Goal: Contribute content: Add original content to the website for others to see

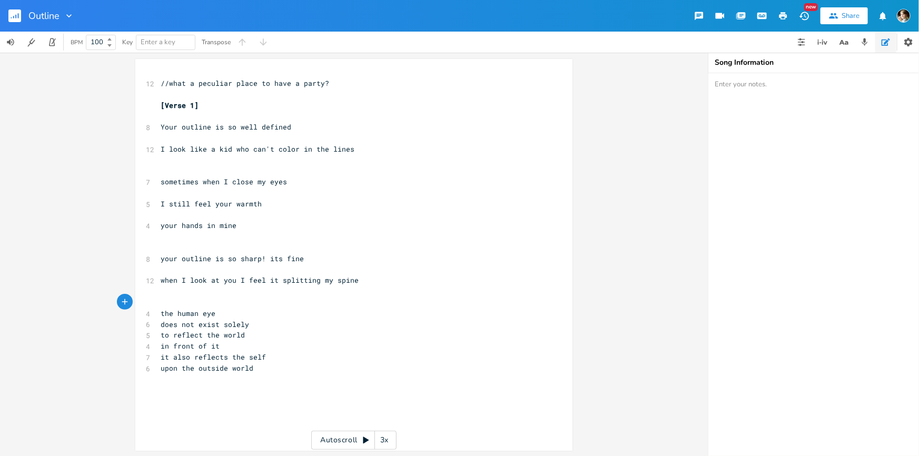
scroll to position [0, 72]
click at [290, 355] on pre "it also reflects the self" at bounding box center [349, 357] width 380 height 11
click at [251, 318] on pre "the human eye" at bounding box center [349, 313] width 380 height 11
click at [276, 330] on pre "to reflect the world" at bounding box center [349, 335] width 380 height 11
click at [255, 364] on pre "upon the outside world" at bounding box center [349, 368] width 380 height 11
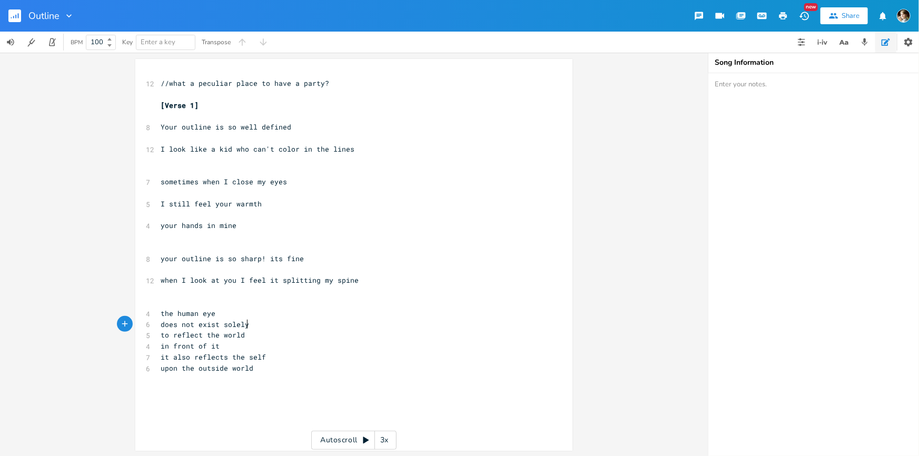
click at [255, 364] on pre "upon the outside world" at bounding box center [349, 368] width 380 height 11
type textarea "shell"
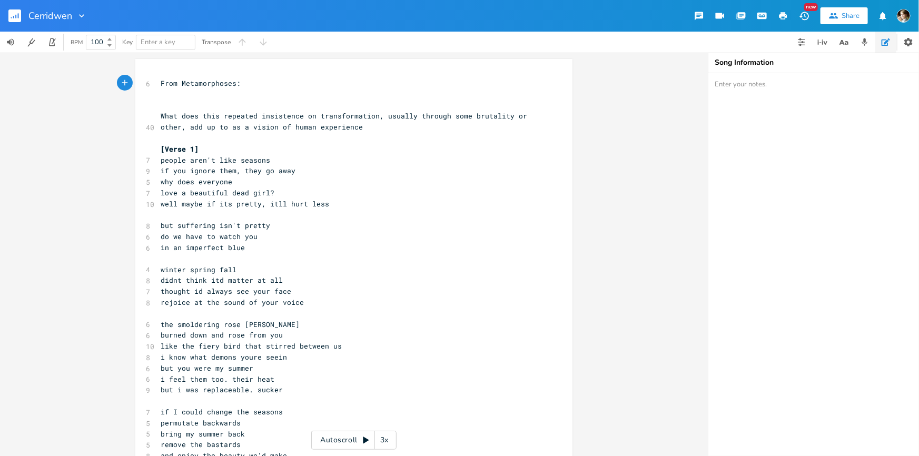
click at [281, 161] on pre "people aren't like seasons" at bounding box center [349, 160] width 380 height 11
click at [283, 160] on pre "people aren't like seasons" at bounding box center [349, 160] width 380 height 11
click at [224, 149] on pre "[Verse 1]" at bounding box center [349, 149] width 380 height 11
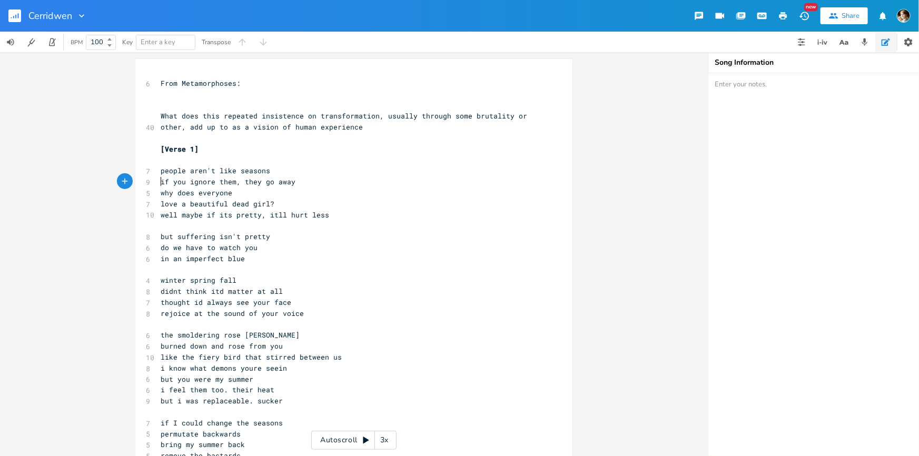
type textarea "\"
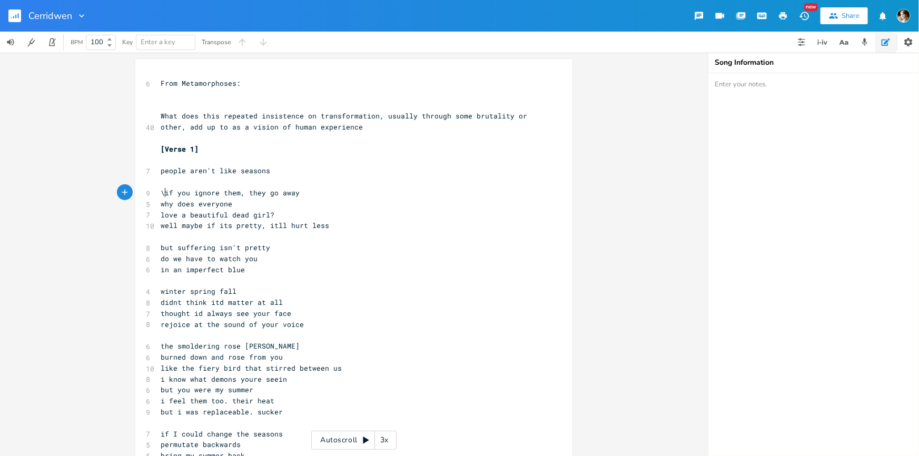
scroll to position [0, 1]
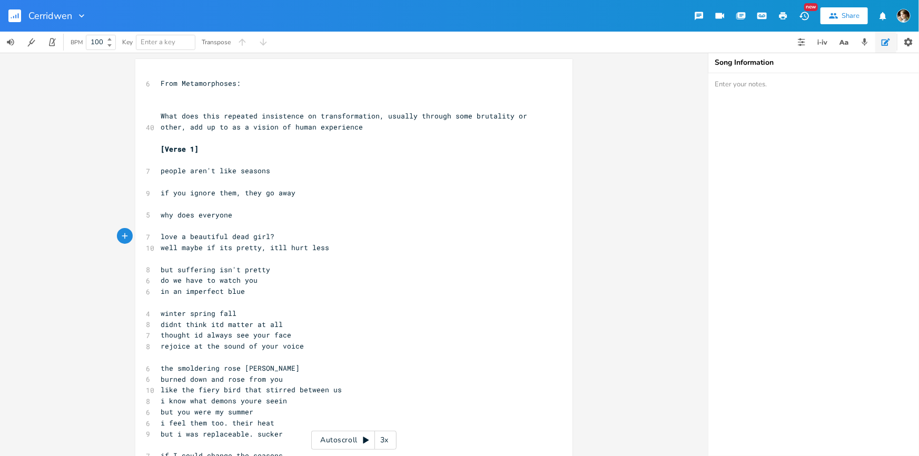
click at [273, 238] on pre "love a beautiful dead girl?" at bounding box center [349, 236] width 380 height 11
click at [341, 248] on pre "well maybe if its pretty, itll hurt less" at bounding box center [349, 247] width 380 height 11
click at [281, 233] on pre "love a beautiful dead girl?" at bounding box center [349, 236] width 380 height 11
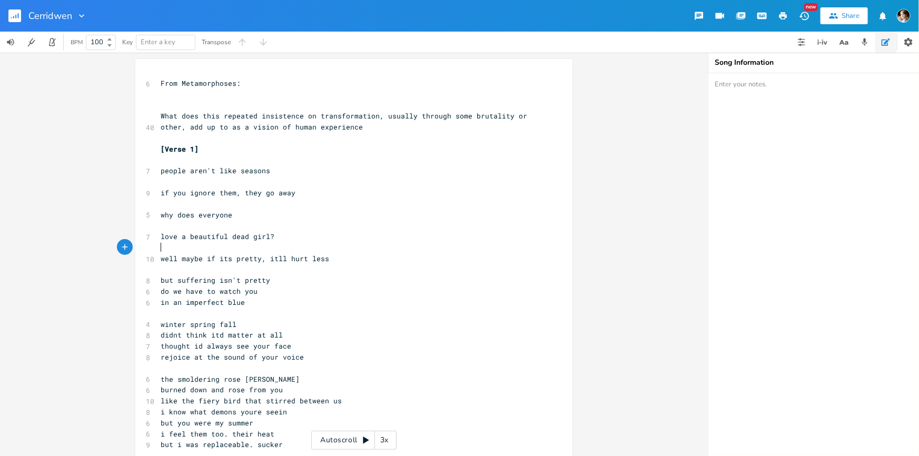
click at [286, 276] on pre "but suffering isn't pretty" at bounding box center [349, 280] width 380 height 11
click at [321, 271] on pre "​" at bounding box center [349, 270] width 380 height 11
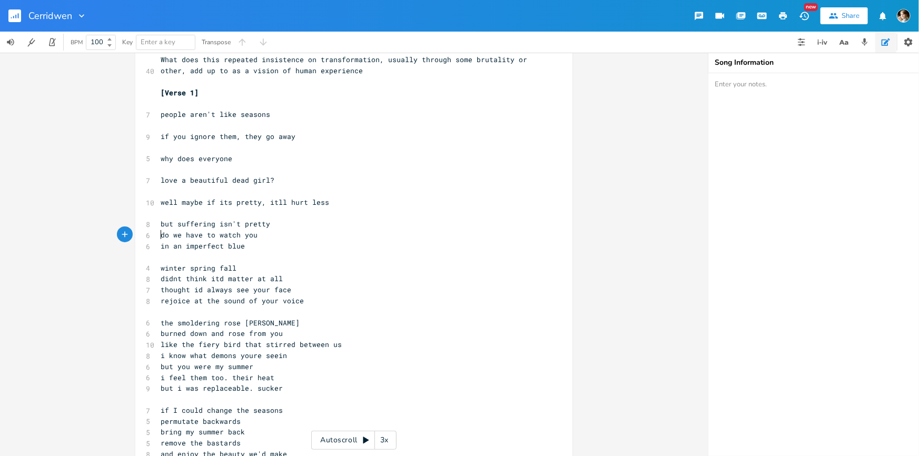
scroll to position [143, 0]
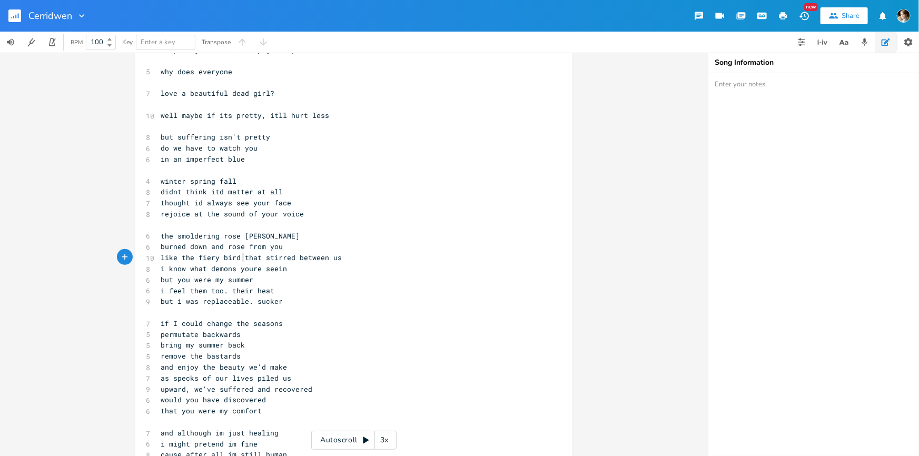
click at [239, 257] on span "like the fiery bird that stirred between us" at bounding box center [251, 257] width 181 height 9
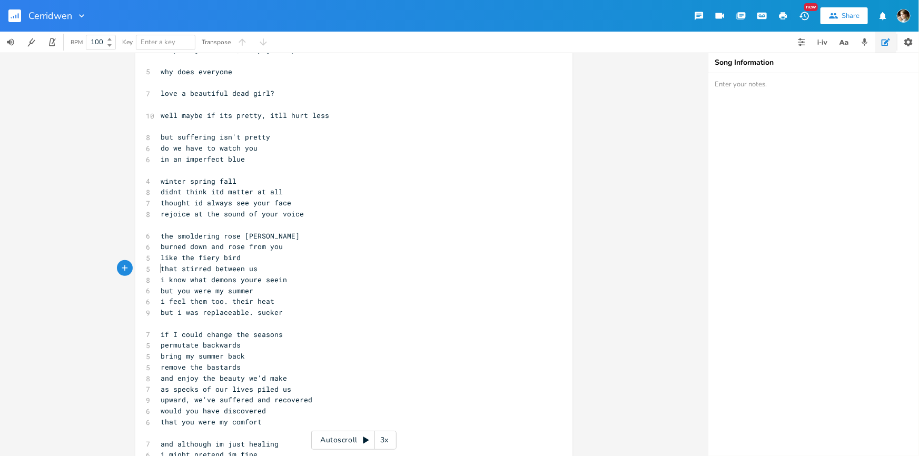
click at [210, 268] on span "that stirred between us" at bounding box center [209, 268] width 97 height 9
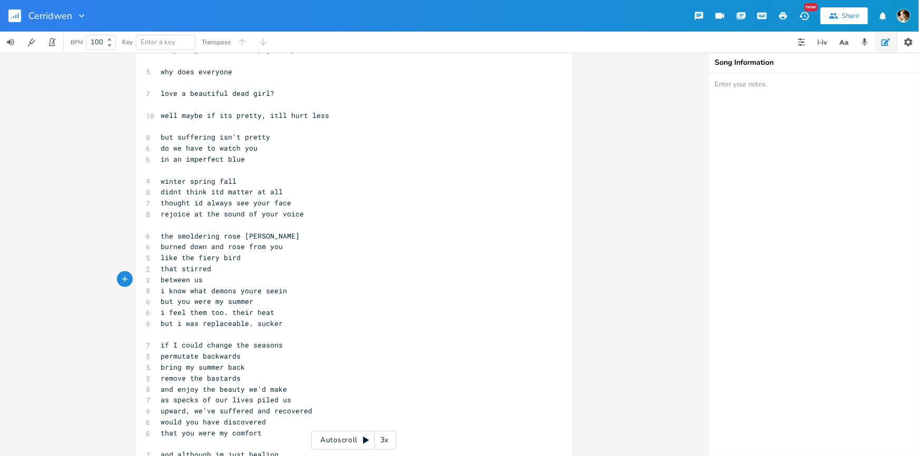
click at [215, 287] on span "i know what demons youre seein" at bounding box center [224, 290] width 126 height 9
click at [287, 277] on pre "between us" at bounding box center [349, 280] width 380 height 11
click at [292, 289] on pre "i know what demons youre seein" at bounding box center [349, 291] width 380 height 11
click at [226, 280] on pre "between us" at bounding box center [349, 280] width 380 height 11
drag, startPoint x: 235, startPoint y: 291, endPoint x: 249, endPoint y: 291, distance: 14.2
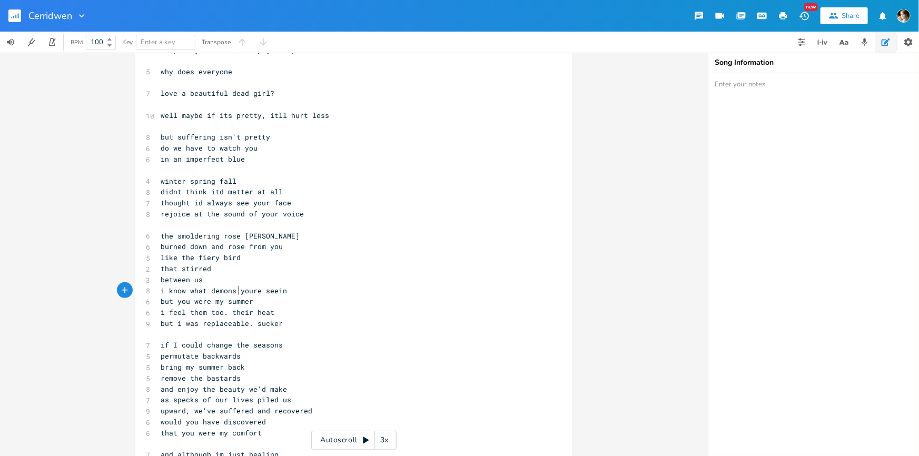
click at [236, 291] on span "i know what demons youre seein" at bounding box center [224, 290] width 126 height 9
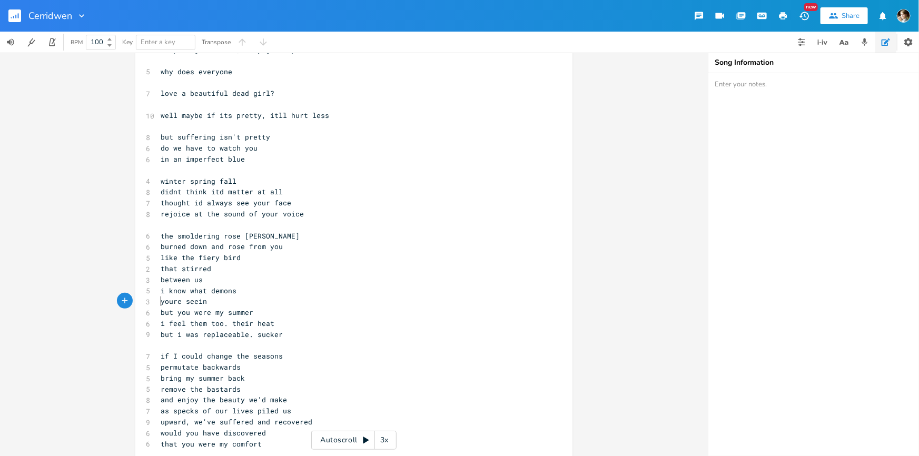
click at [228, 321] on span "i feel them too. their heat" at bounding box center [218, 323] width 114 height 9
drag, startPoint x: 173, startPoint y: 332, endPoint x: 182, endPoint y: 337, distance: 10.4
click at [173, 332] on span "but i was replaceable. sucker" at bounding box center [222, 334] width 122 height 9
click at [272, 321] on pre "i feel them too. their heat" at bounding box center [349, 323] width 380 height 11
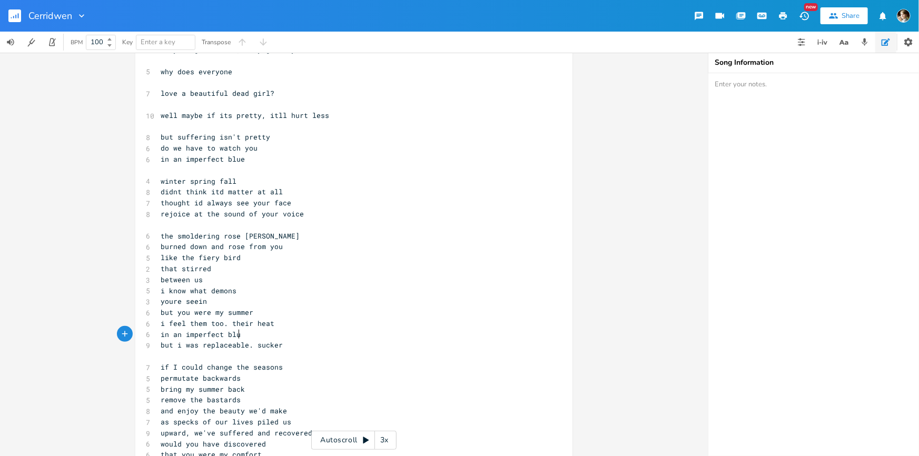
type textarea "in an imperfect blue"
click at [277, 334] on pre "in an imperfect blue" at bounding box center [349, 334] width 380 height 11
click at [259, 337] on pre "in an imperfect blue" at bounding box center [349, 334] width 380 height 11
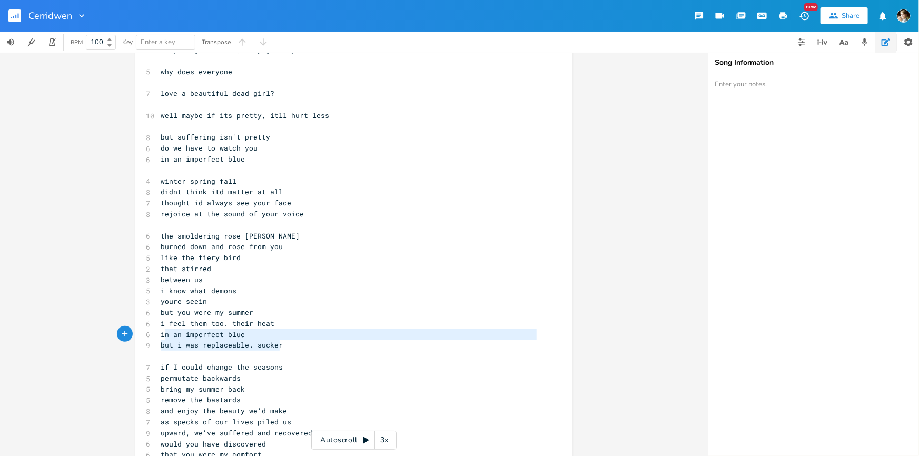
type textarea "but i was replaceable. sucker"
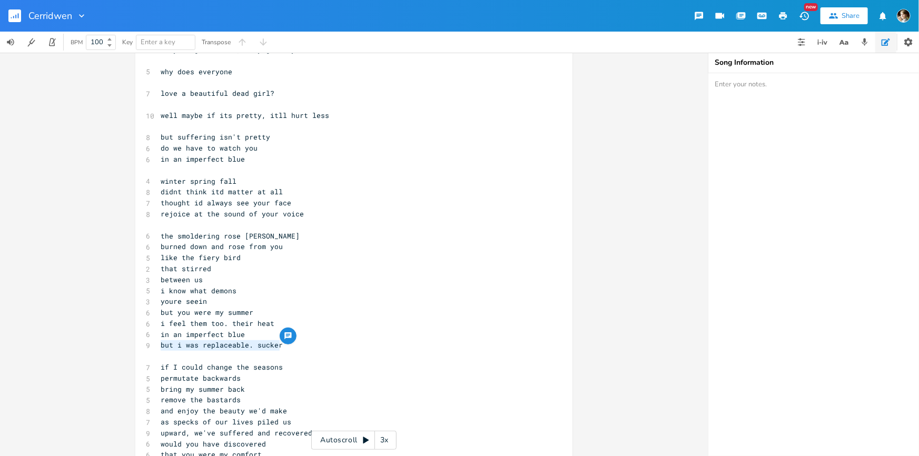
drag, startPoint x: 288, startPoint y: 344, endPoint x: 155, endPoint y: 345, distance: 132.3
click at [159, 345] on pre "but i was replaceable. sucker" at bounding box center [349, 345] width 380 height 11
click at [180, 337] on span "in an imperfect blue" at bounding box center [203, 334] width 84 height 9
click at [183, 162] on span "in an imperfect blue" at bounding box center [203, 158] width 84 height 9
click at [279, 345] on pre "but i was replaceable. sucker" at bounding box center [349, 345] width 380 height 11
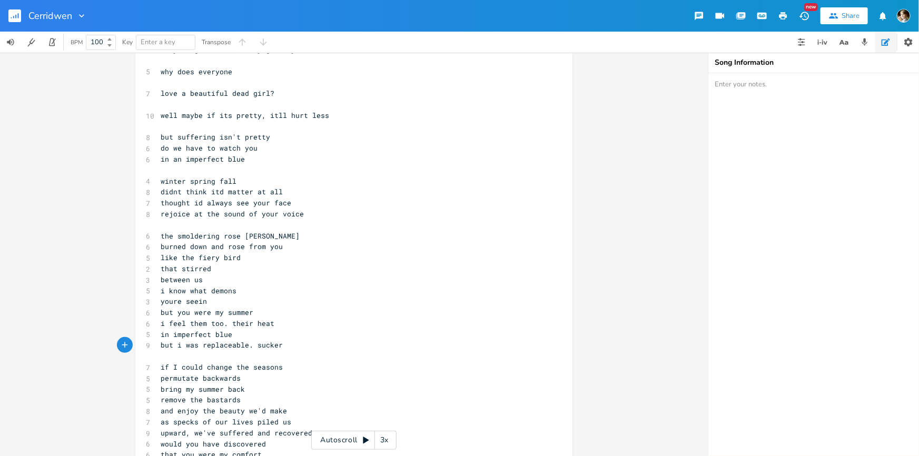
type textarea "but i was replaceable. sucker"
click at [159, 344] on pre "but i was replaceable. sucker" at bounding box center [349, 345] width 380 height 11
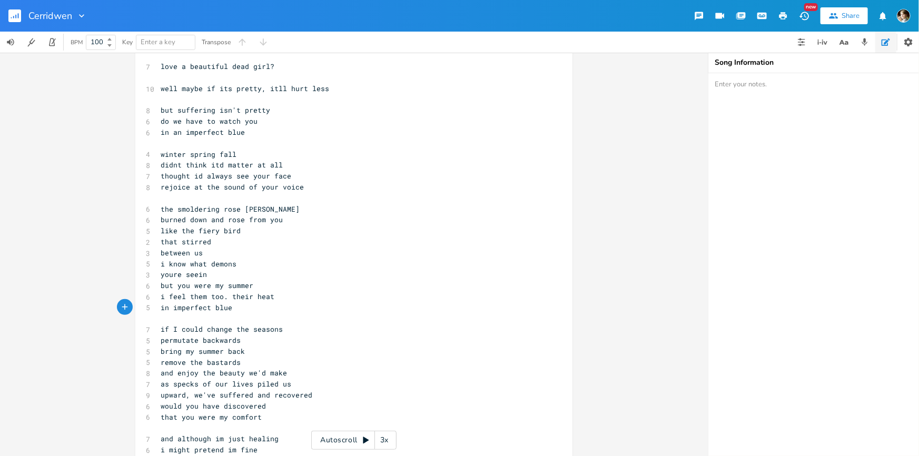
scroll to position [191, 0]
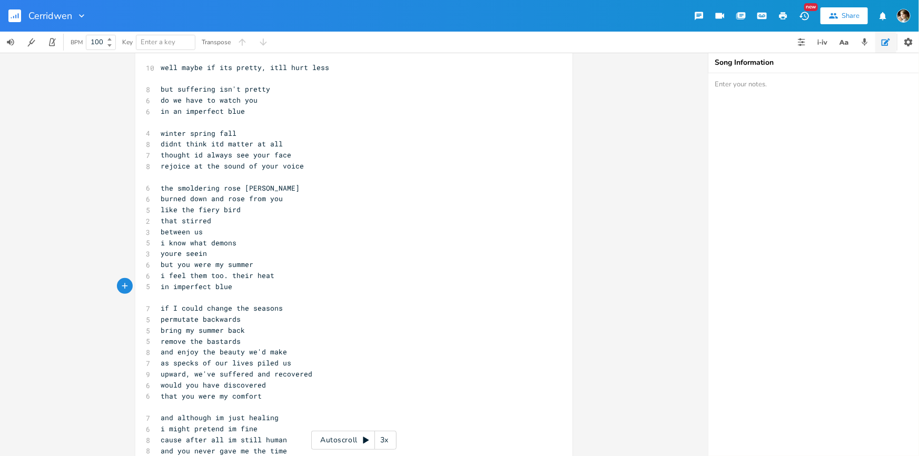
click at [291, 307] on pre "if I could change the seasons" at bounding box center [349, 308] width 380 height 11
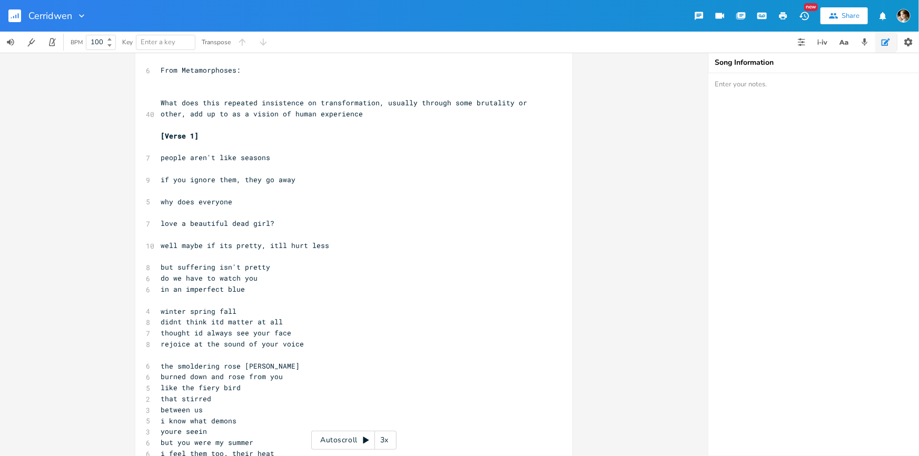
scroll to position [0, 0]
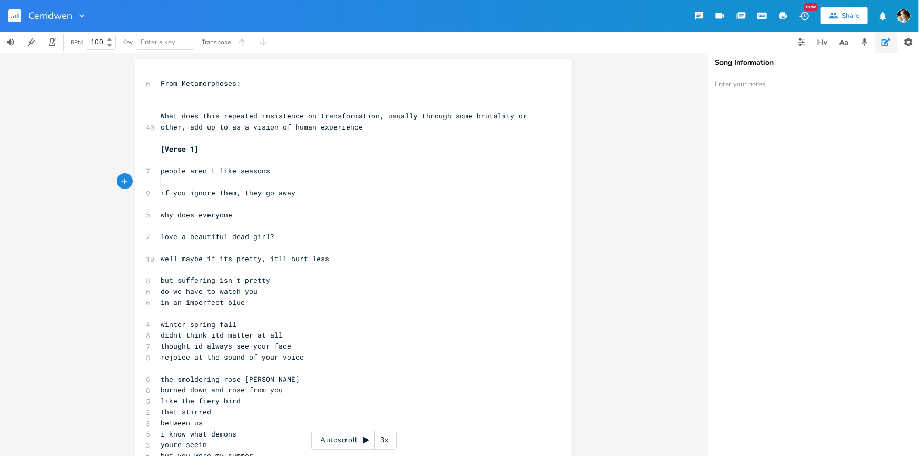
click at [229, 178] on pre "​" at bounding box center [349, 182] width 380 height 11
click at [231, 204] on pre "​" at bounding box center [349, 204] width 380 height 11
click at [332, 266] on pre "​" at bounding box center [349, 270] width 380 height 11
click at [335, 257] on pre "well maybe if its pretty, itll hurt less" at bounding box center [349, 258] width 380 height 11
drag, startPoint x: 244, startPoint y: 275, endPoint x: 251, endPoint y: 274, distance: 6.3
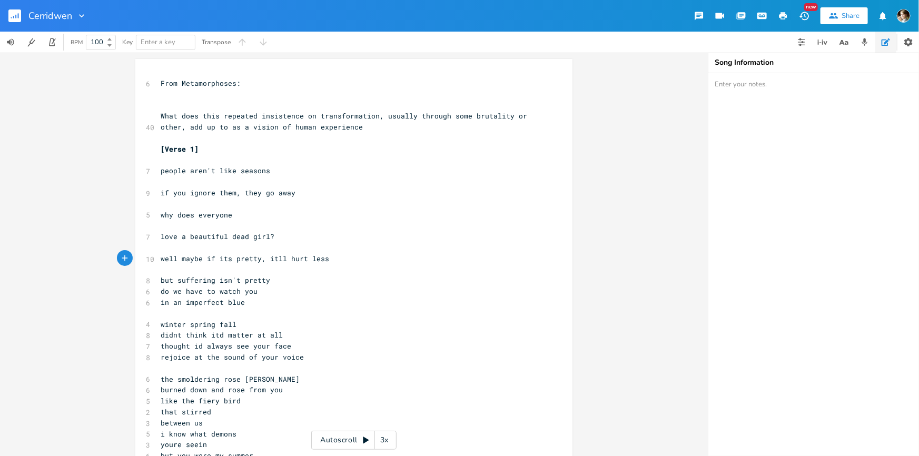
click at [245, 275] on pre "but suffering isn't pretty" at bounding box center [349, 280] width 380 height 11
click at [287, 278] on pre "but suffering isn't pretty" at bounding box center [349, 280] width 380 height 11
drag, startPoint x: 288, startPoint y: 277, endPoint x: 286, endPoint y: 266, distance: 11.2
click at [288, 277] on pre "but suffering isn't pretty" at bounding box center [349, 280] width 380 height 11
click at [252, 265] on pre "​" at bounding box center [349, 270] width 380 height 11
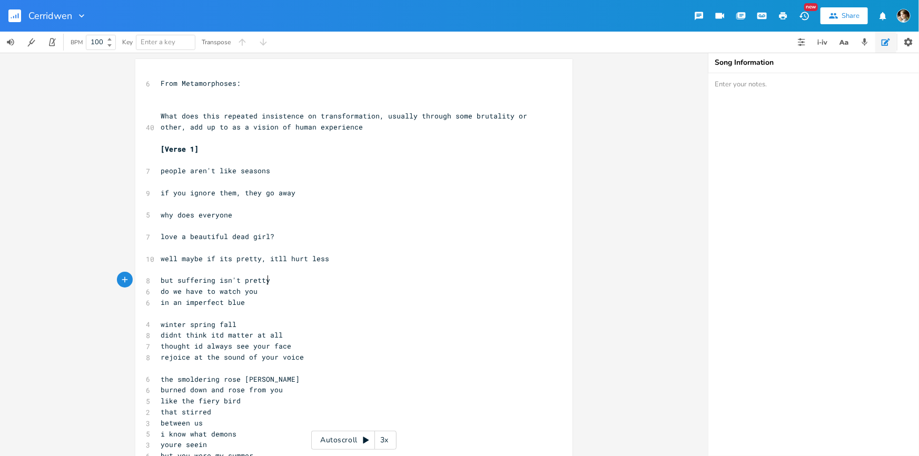
click at [290, 282] on pre "but suffering isn't pretty" at bounding box center [349, 280] width 380 height 11
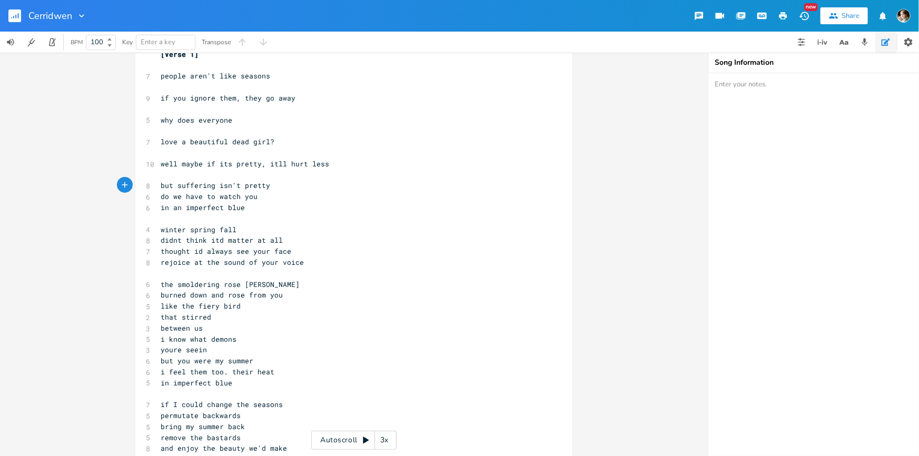
scroll to position [95, 0]
click at [286, 197] on pre "do we have to watch you" at bounding box center [349, 196] width 380 height 11
click at [295, 189] on div "6 From Metamorphoses: ​ ​ 40 What does this repeated insistence on transformati…" at bounding box center [349, 312] width 380 height 658
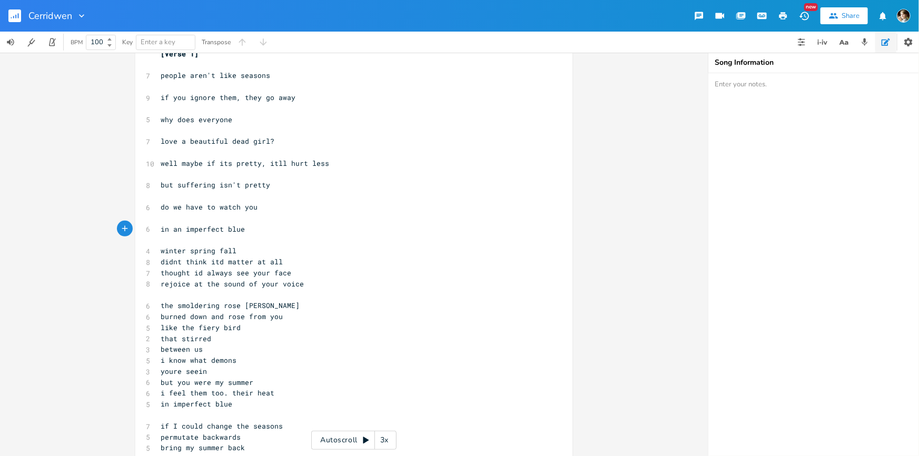
click at [177, 230] on span "in an imperfect blue" at bounding box center [203, 228] width 84 height 9
click at [254, 224] on pre "an imperfect blue" at bounding box center [349, 229] width 380 height 11
click at [261, 246] on pre "winter spring fall" at bounding box center [349, 251] width 380 height 11
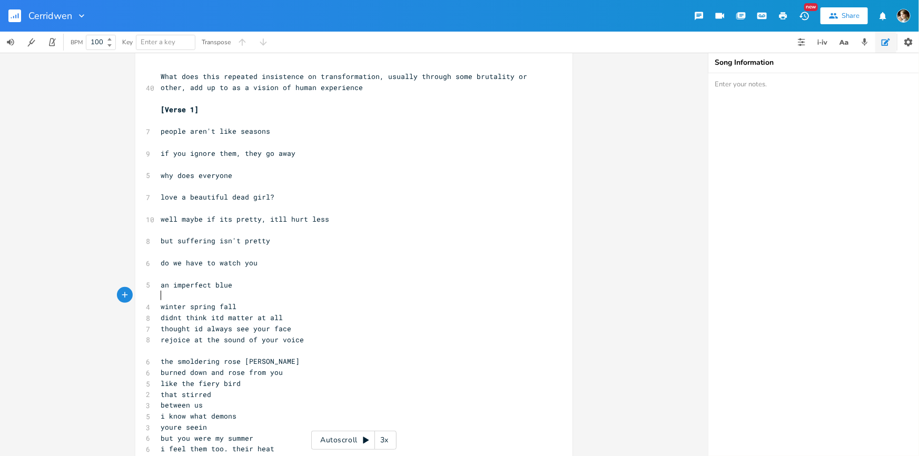
scroll to position [0, 0]
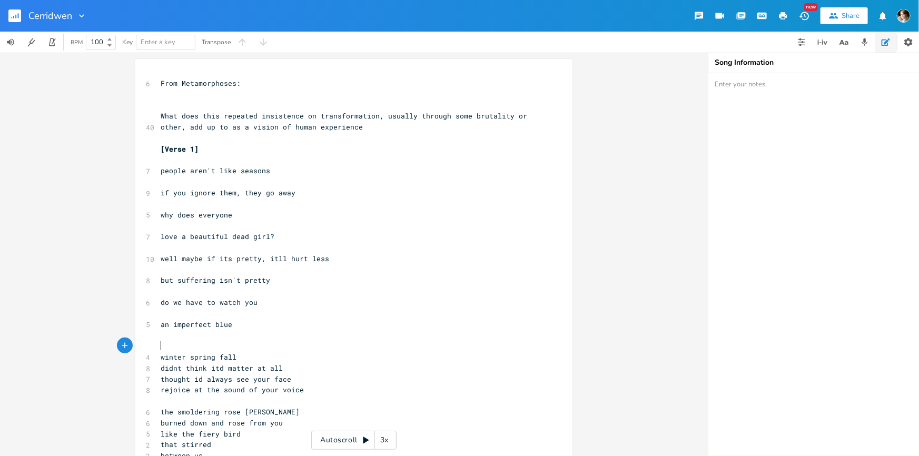
click at [320, 182] on pre "​" at bounding box center [349, 182] width 380 height 11
click at [247, 179] on pre "​" at bounding box center [349, 182] width 380 height 11
click at [249, 211] on pre "why does everyone" at bounding box center [349, 215] width 380 height 11
click at [289, 242] on pre "​" at bounding box center [349, 247] width 380 height 11
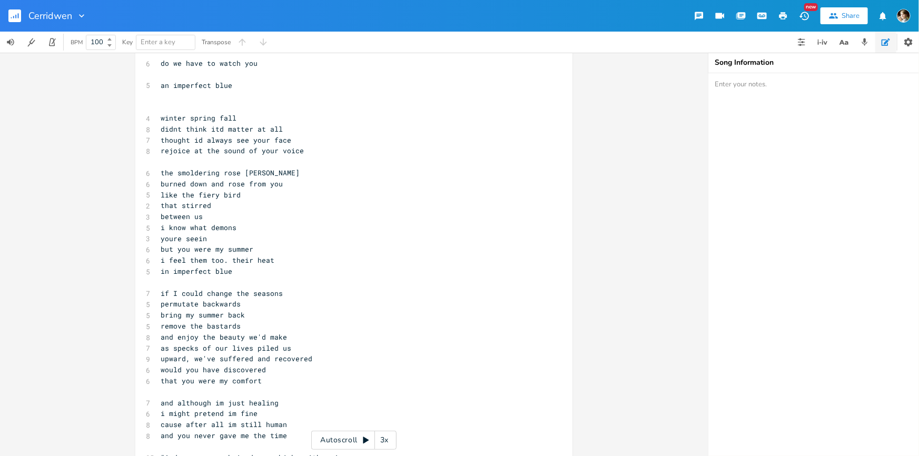
scroll to position [47, 0]
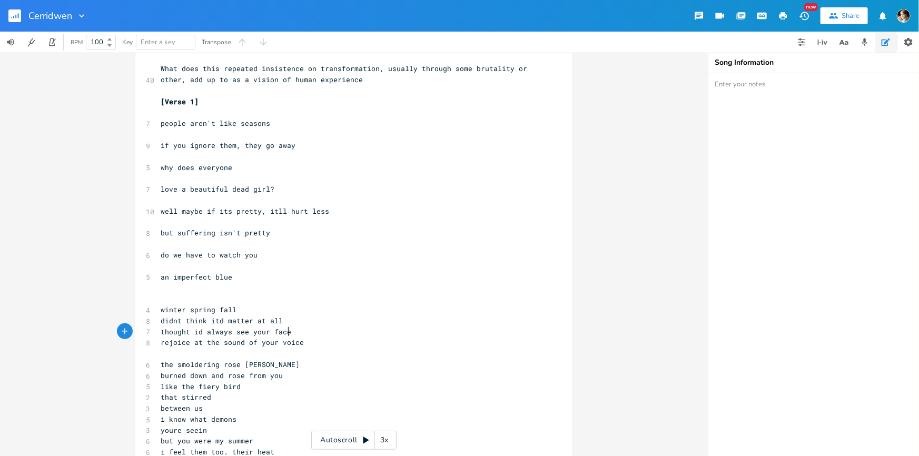
click at [290, 330] on pre "thought id always see your face" at bounding box center [349, 332] width 380 height 11
click at [190, 341] on span "rejoice at the sound of your voice" at bounding box center [232, 342] width 143 height 9
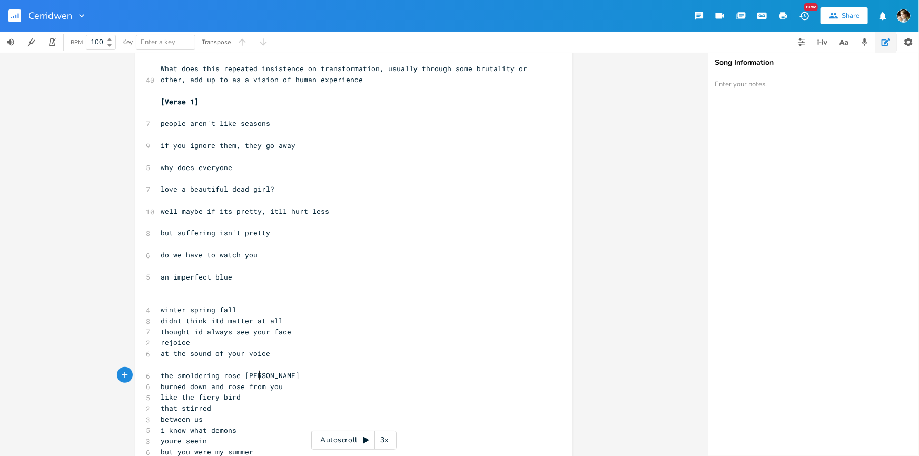
click at [274, 374] on pre "the smoldering rose [PERSON_NAME]" at bounding box center [349, 375] width 380 height 11
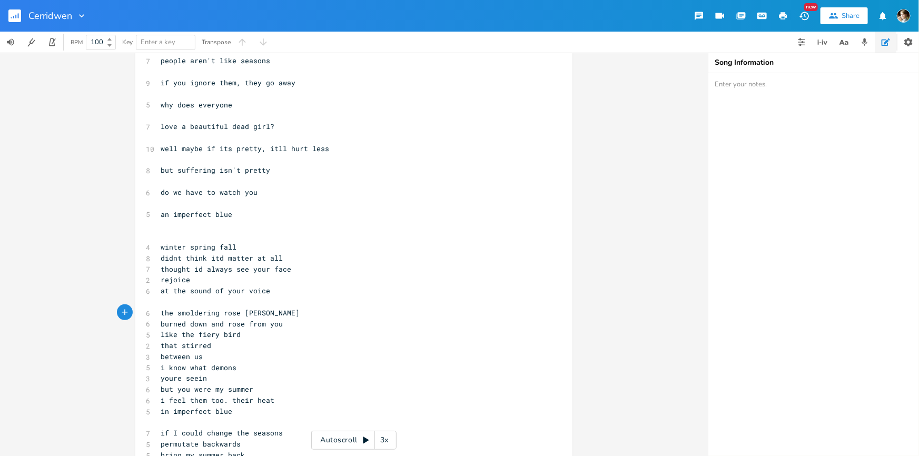
scroll to position [143, 0]
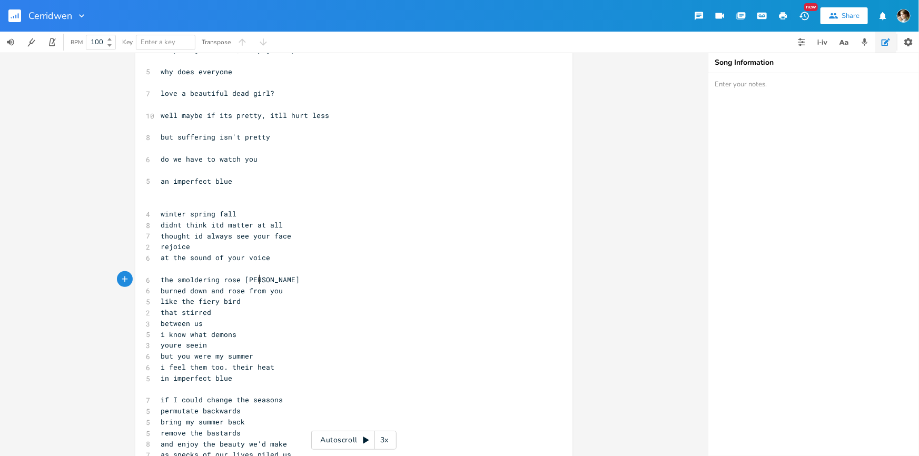
click at [209, 312] on span "that stirred" at bounding box center [186, 312] width 51 height 9
click at [203, 323] on pre "between us" at bounding box center [349, 323] width 380 height 11
click at [240, 336] on pre "i know what demons" at bounding box center [349, 334] width 380 height 11
click at [199, 320] on pre "between us" at bounding box center [349, 323] width 380 height 11
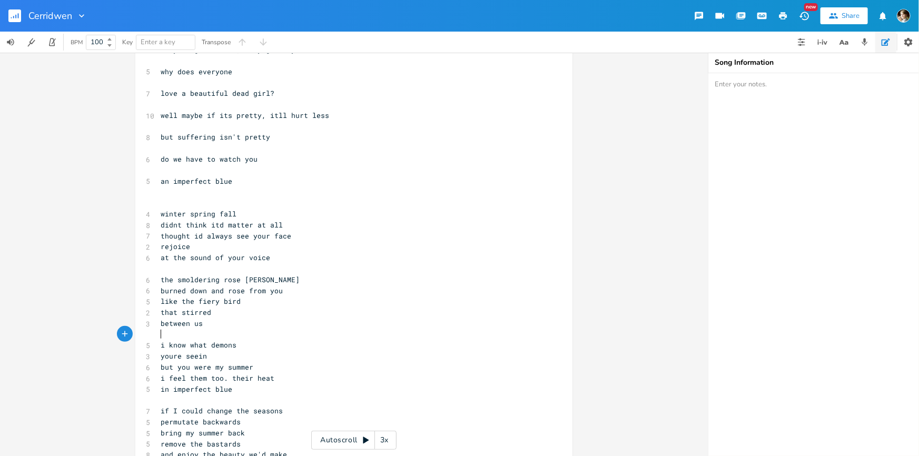
click at [161, 343] on span "i know what demons" at bounding box center [199, 344] width 76 height 9
type textarea "and"
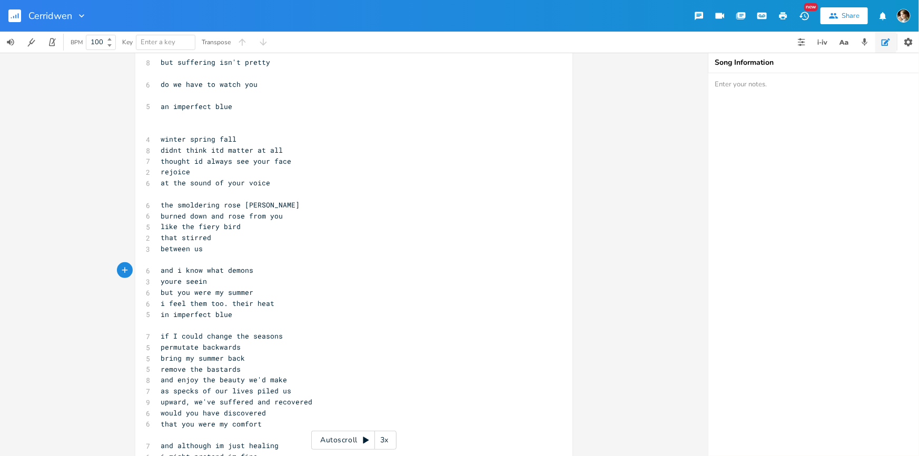
scroll to position [287, 0]
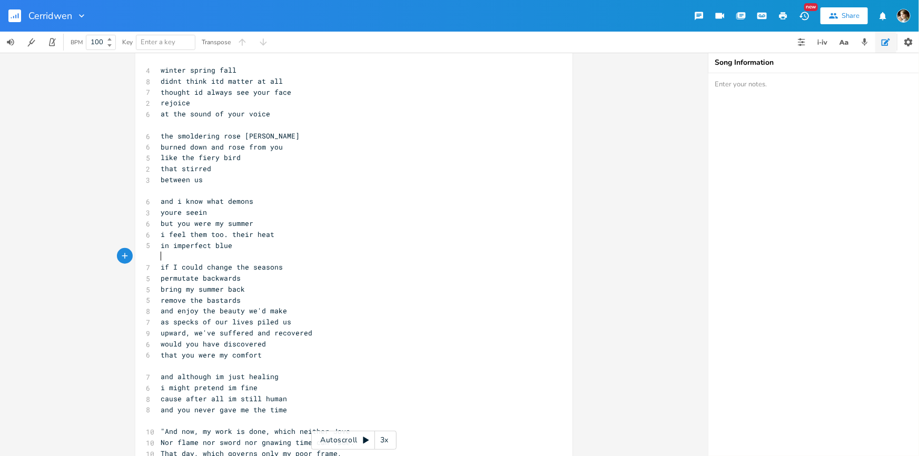
click at [224, 257] on pre "​" at bounding box center [349, 256] width 380 height 11
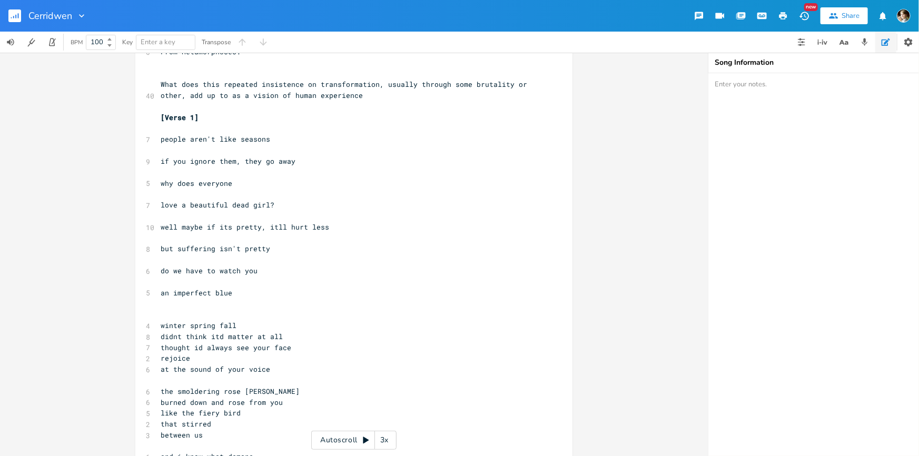
scroll to position [0, 0]
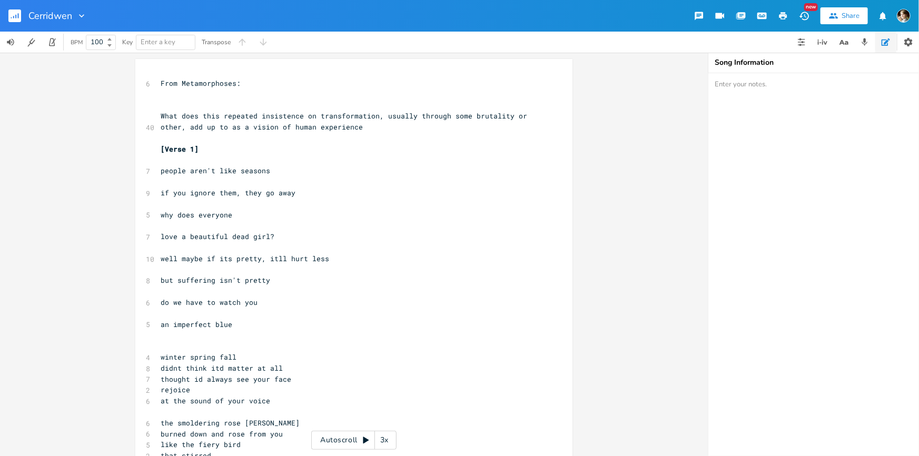
click at [292, 283] on pre "but suffering isn't pretty" at bounding box center [349, 280] width 380 height 11
click at [335, 257] on pre "well maybe if its pretty, itll hurt less" at bounding box center [349, 258] width 380 height 11
type textarea "ll hurt less"
click at [273, 257] on span "well maybe if its pretty, itll hurt less" at bounding box center [245, 258] width 169 height 9
type textarea "won't hja"
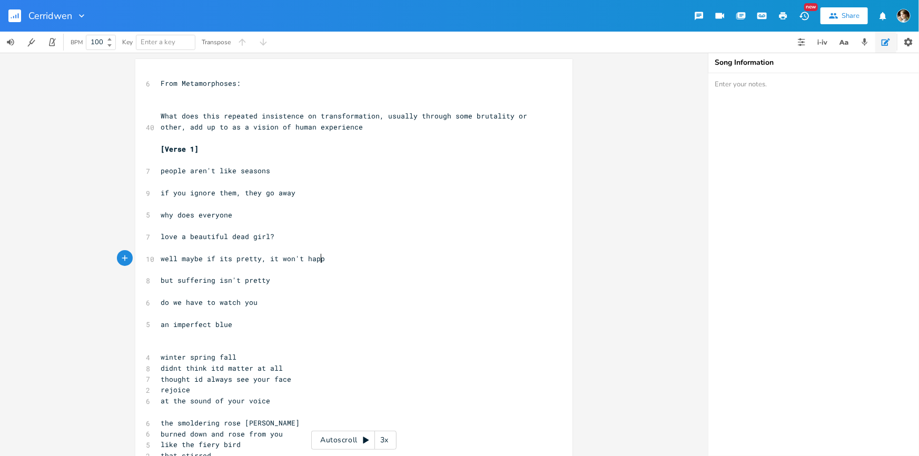
type textarea "appen"
type textarea "didn't happen anyway?"
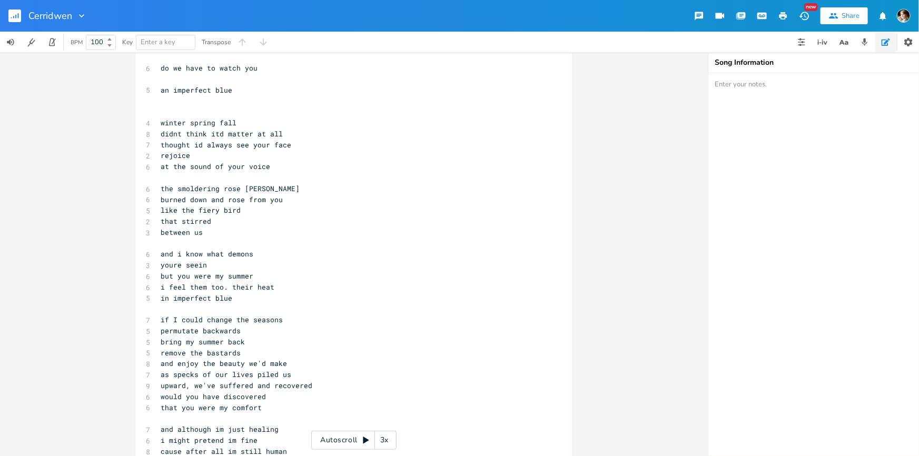
scroll to position [239, 0]
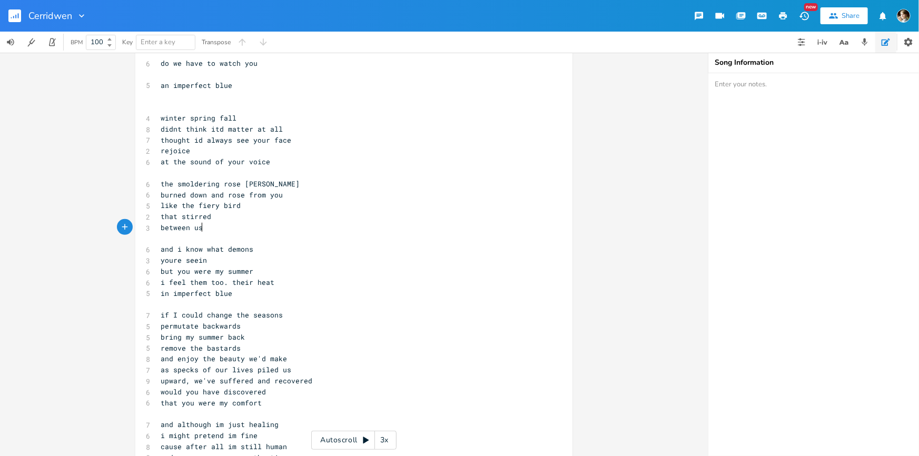
drag, startPoint x: 208, startPoint y: 227, endPoint x: 221, endPoint y: 225, distance: 12.7
click at [221, 225] on pre "between us" at bounding box center [349, 227] width 380 height 11
